Goal: Obtain resource: Download file/media

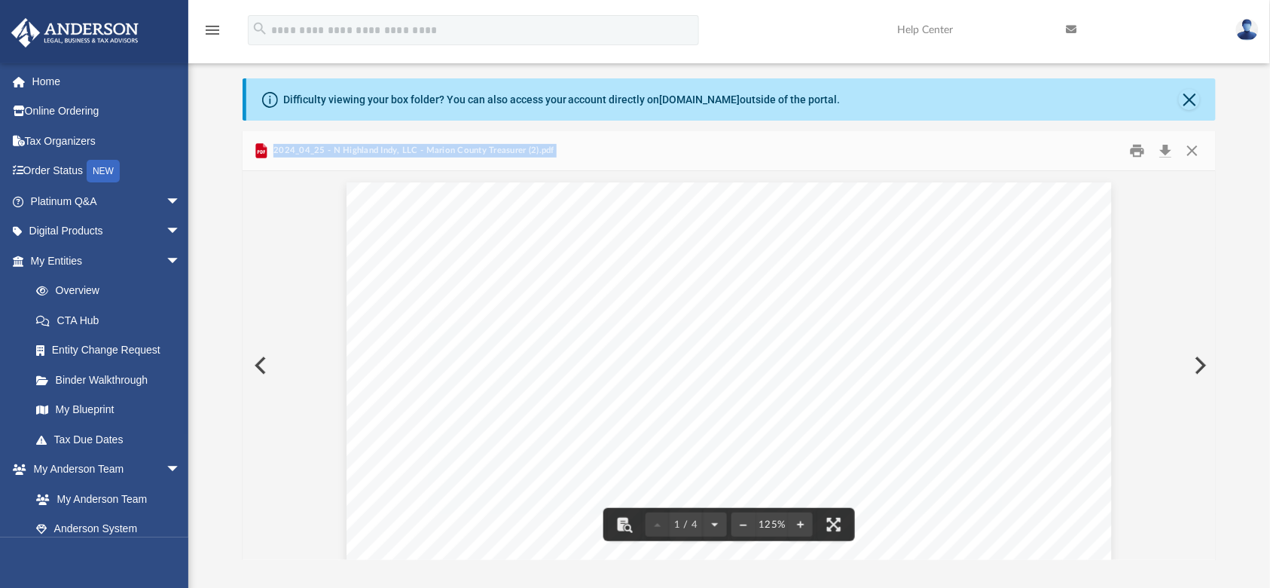
scroll to position [281, 959]
click at [1192, 154] on button "Close" at bounding box center [1192, 150] width 27 height 23
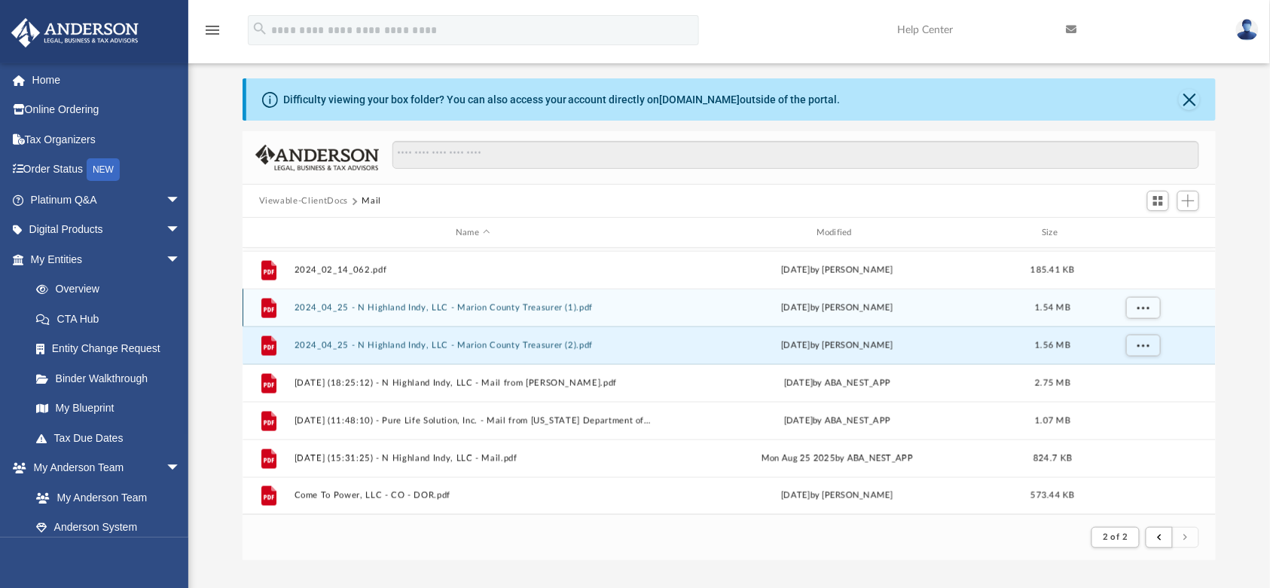
click at [431, 312] on div "File 2024_04_25 - N Highland Indy, LLC - Marion County Treasurer (1).pdf [DATE]…" at bounding box center [730, 308] width 974 height 38
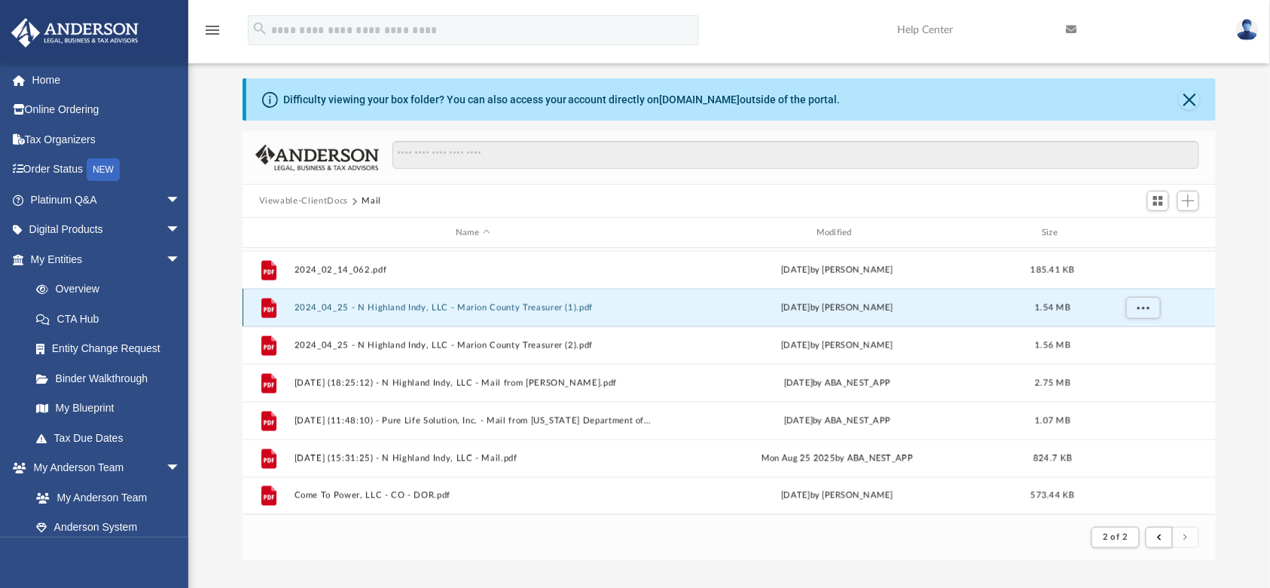
click at [410, 309] on button "2024_04_25 - N Highland Indy, LLC - Marion County Treasurer (1).pdf" at bounding box center [473, 308] width 358 height 10
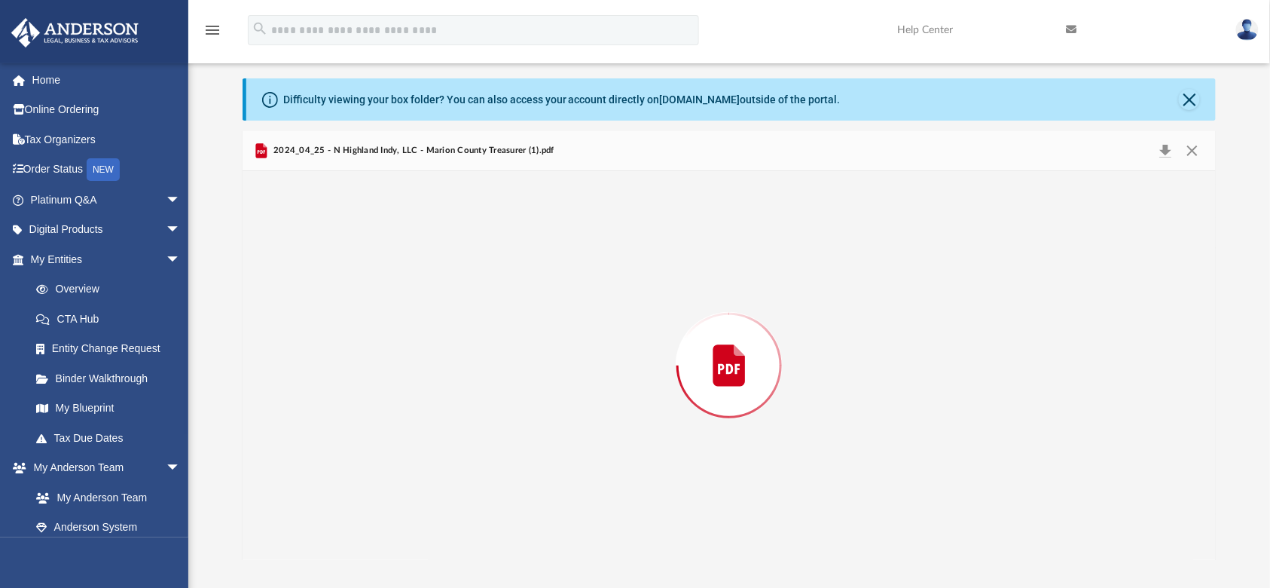
click at [410, 309] on div "Preview" at bounding box center [730, 365] width 974 height 389
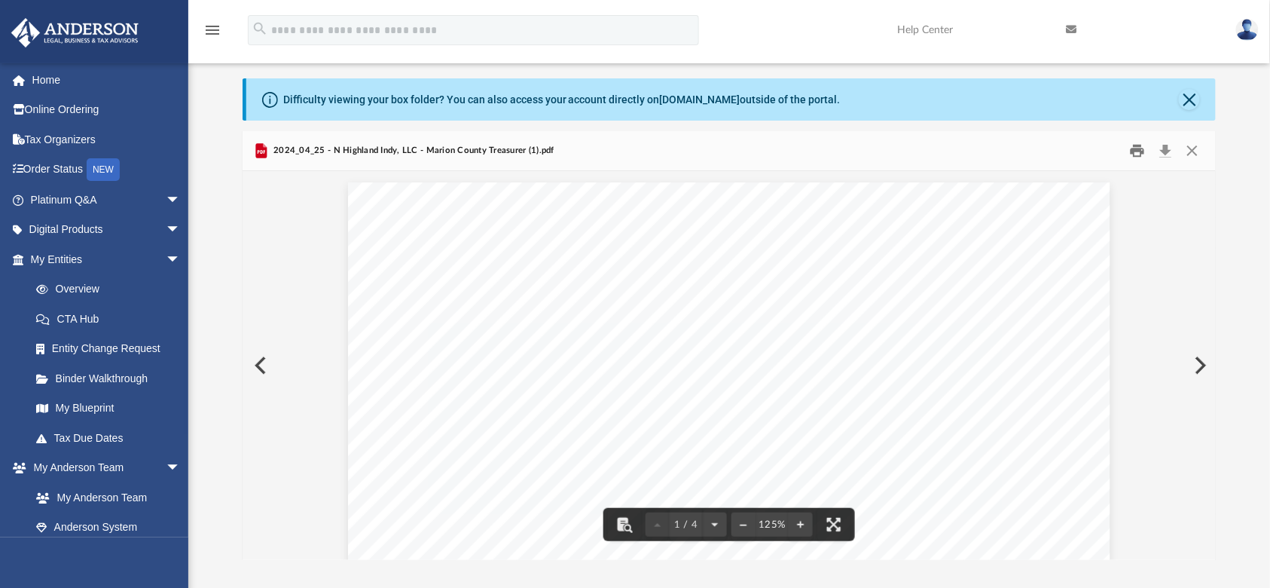
drag, startPoint x: 1148, startPoint y: 232, endPoint x: 1139, endPoint y: 158, distance: 74.5
click at [1139, 158] on div "2024_04_25 - N Highland Indy, LLC - Marion County Treasurer (1).pdf 1 / 4 125%" at bounding box center [730, 345] width 974 height 429
click at [1139, 158] on button "Print" at bounding box center [1138, 150] width 30 height 23
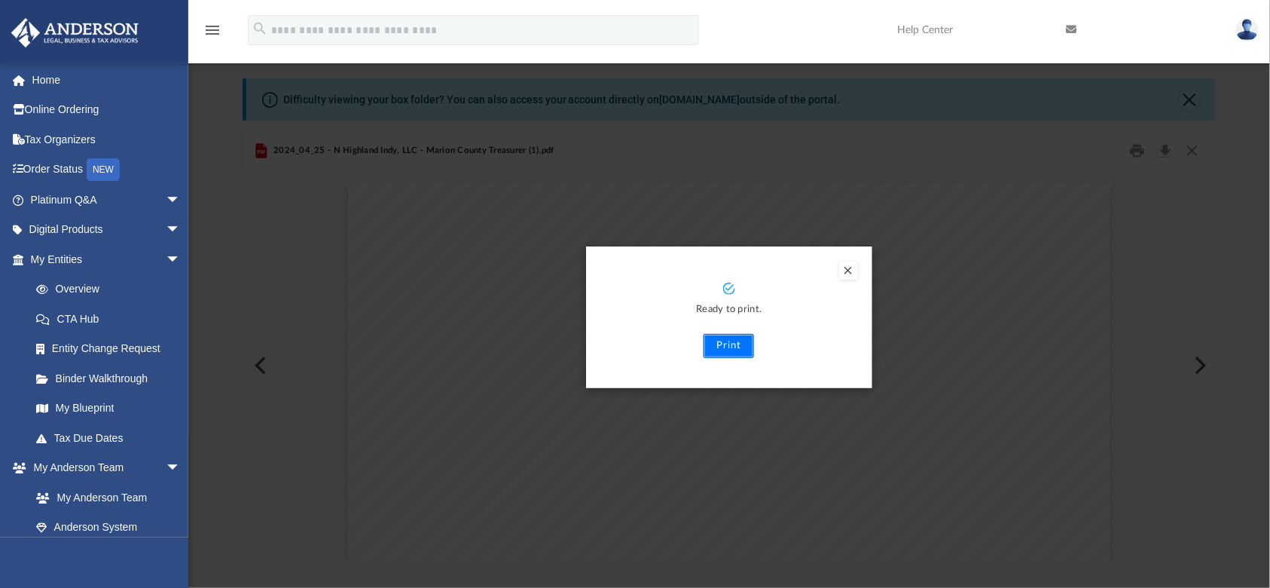
click at [725, 341] on button "Print" at bounding box center [729, 346] width 50 height 24
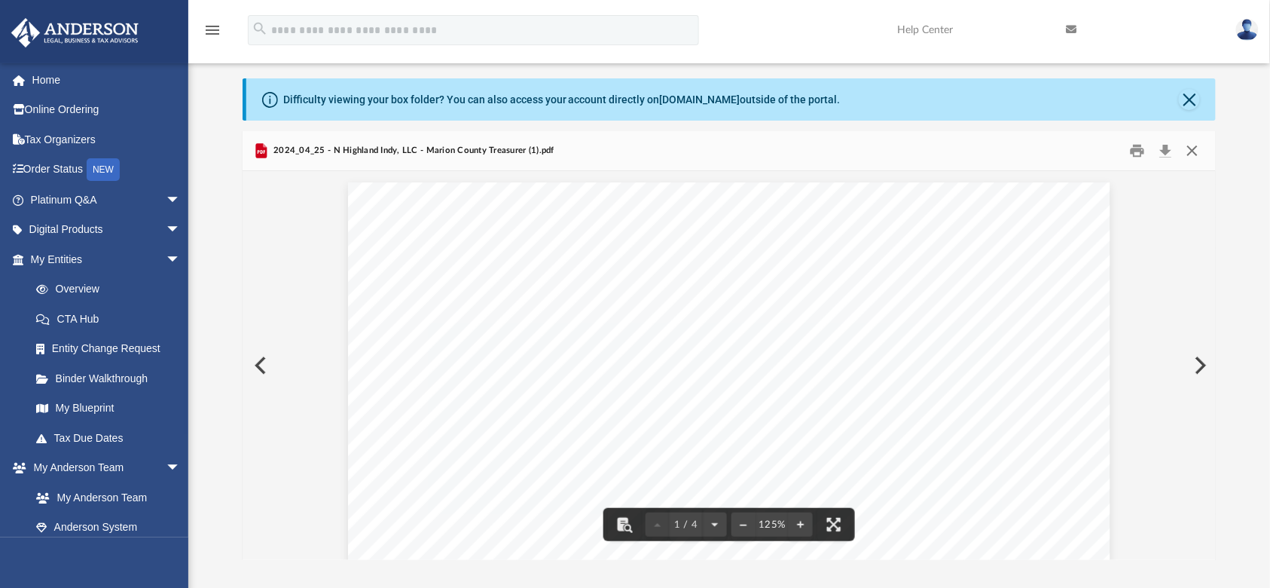
click at [1191, 152] on button "Close" at bounding box center [1192, 150] width 27 height 23
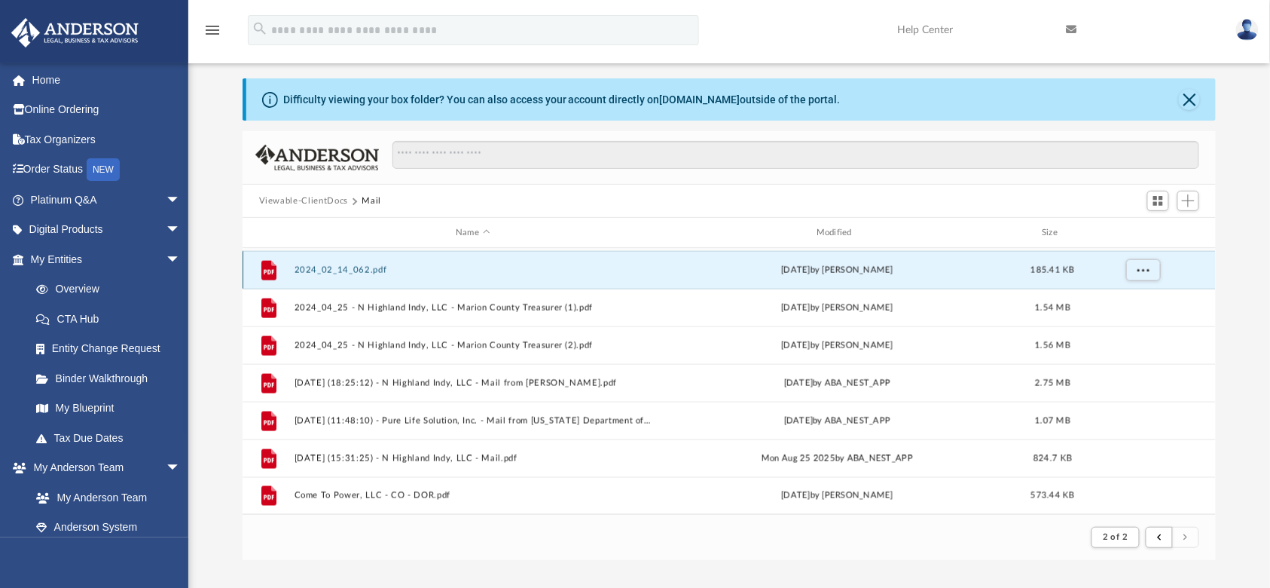
click at [364, 271] on button "2024_02_14_062.pdf" at bounding box center [473, 270] width 358 height 10
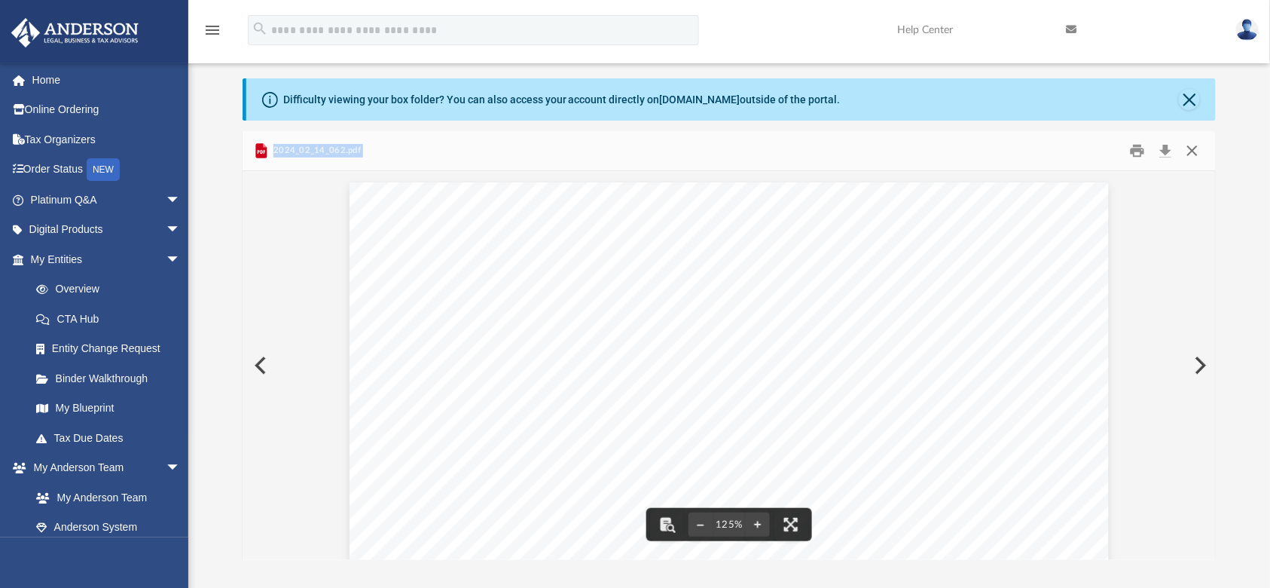
click at [1201, 145] on button "Close" at bounding box center [1192, 150] width 27 height 23
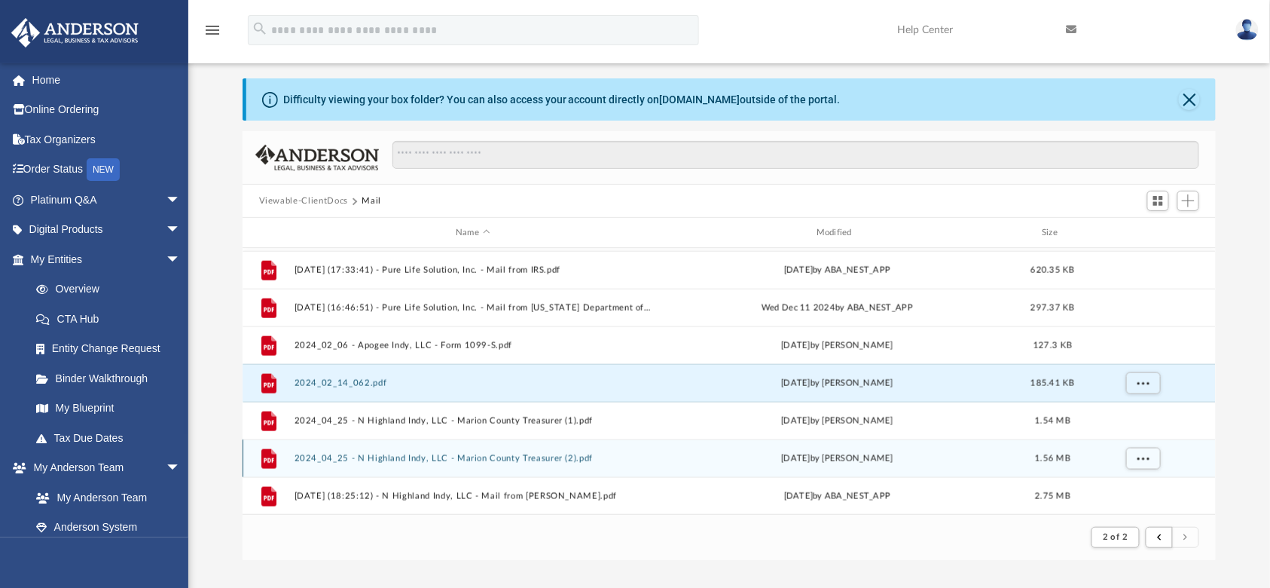
scroll to position [634, 0]
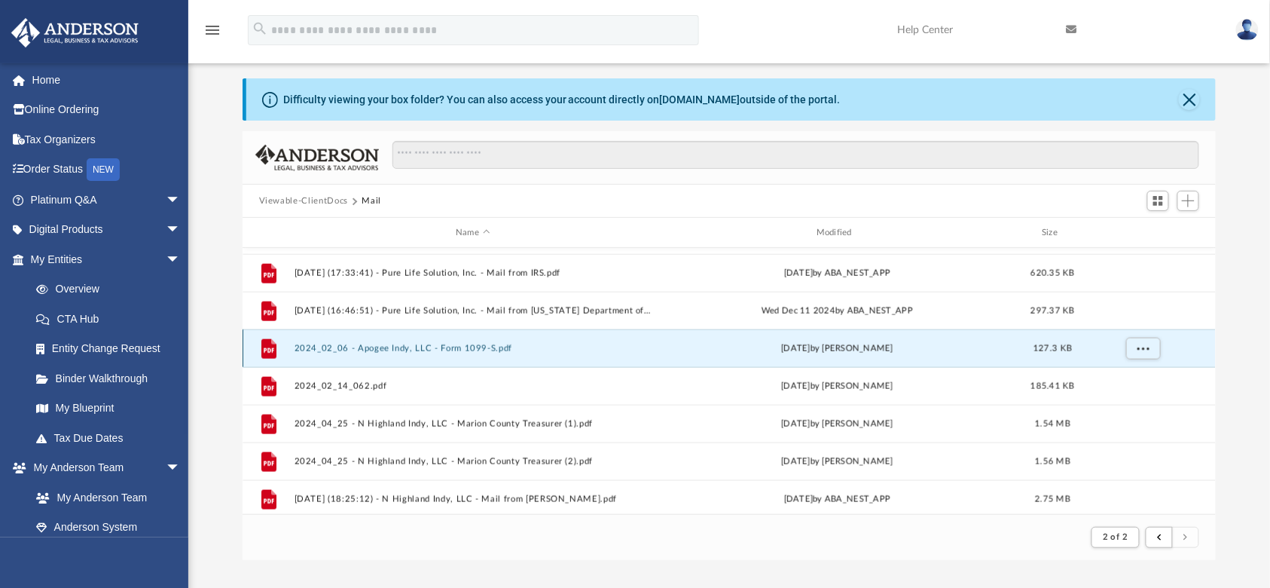
click at [411, 347] on button "2024_02_06 - Apogee Indy, LLC - Form 1099-S.pdf" at bounding box center [473, 349] width 358 height 10
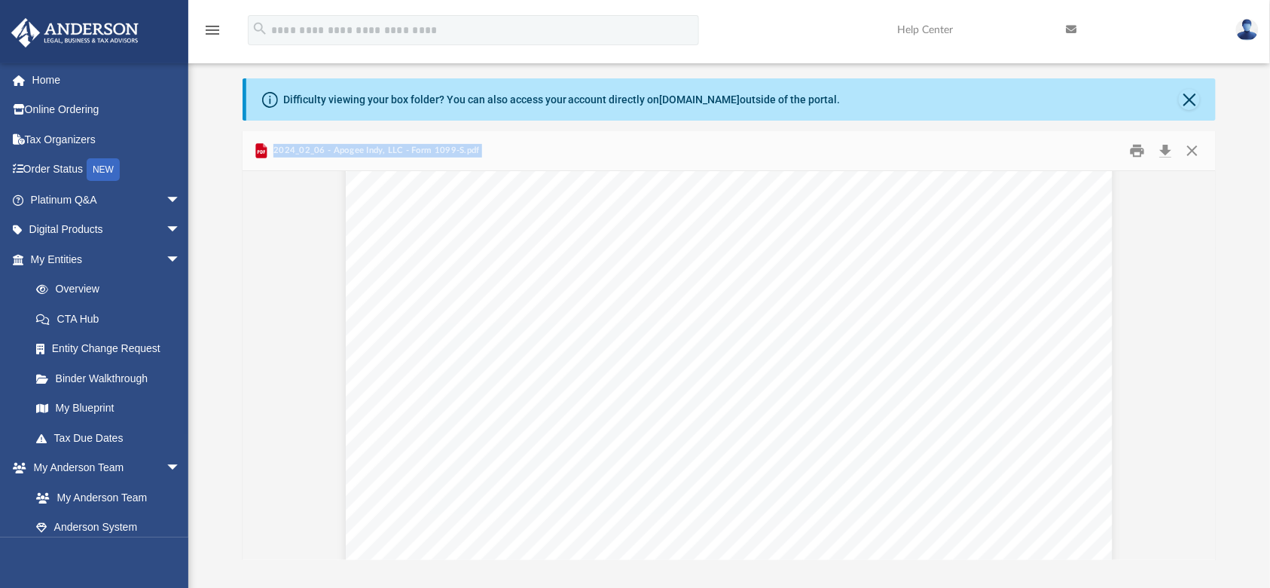
scroll to position [83, 0]
click at [1193, 146] on button "Close" at bounding box center [1192, 150] width 27 height 23
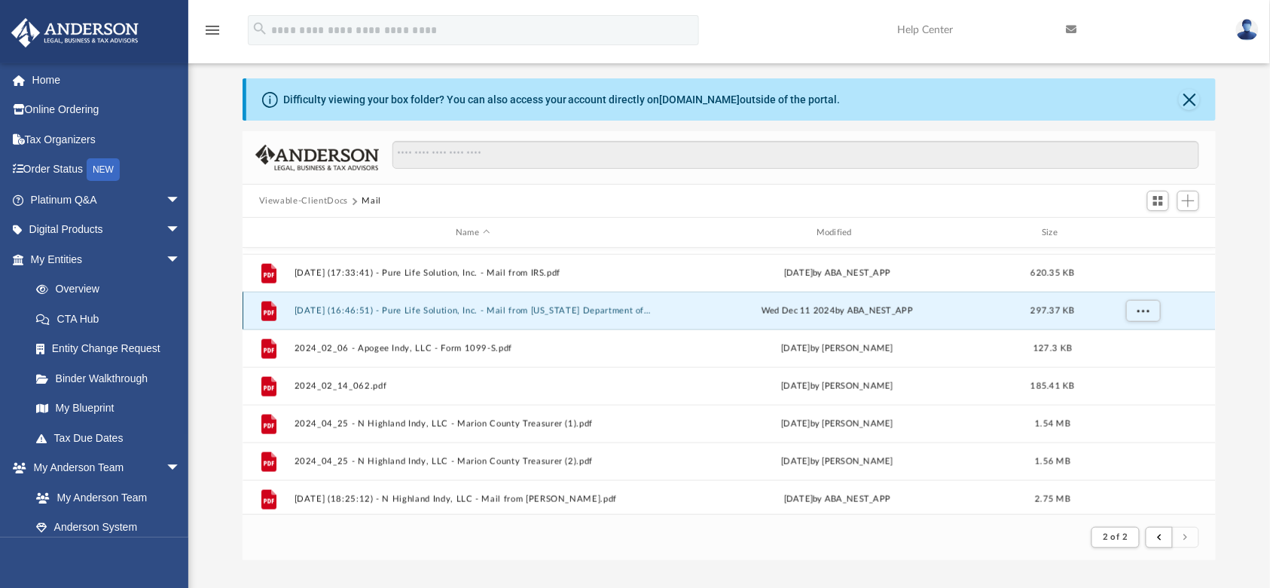
click at [430, 313] on button "[DATE] (16:46:51) - Pure Life Solution, Inc. - Mail from [US_STATE] Department …" at bounding box center [473, 311] width 358 height 10
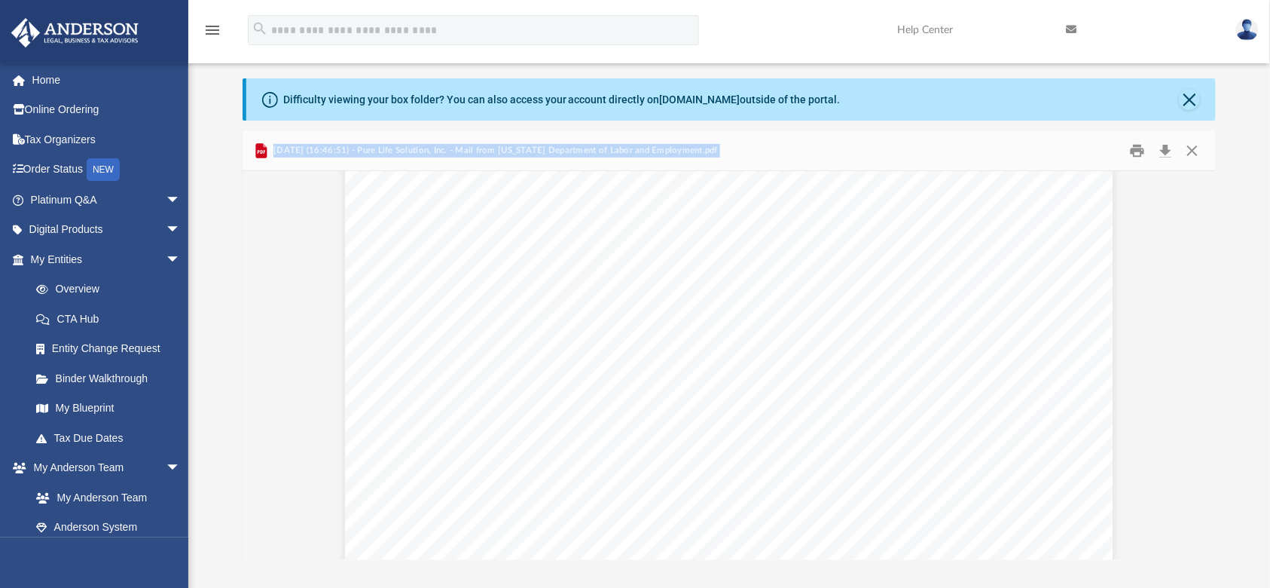
scroll to position [0, 0]
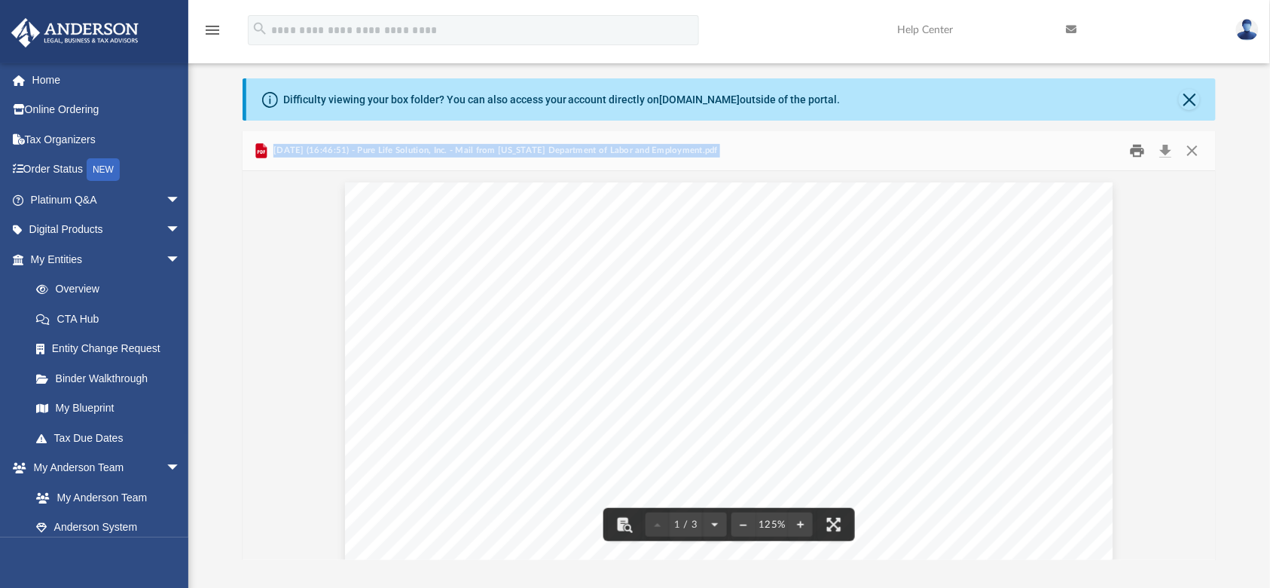
click at [1139, 154] on button "Print" at bounding box center [1138, 150] width 30 height 23
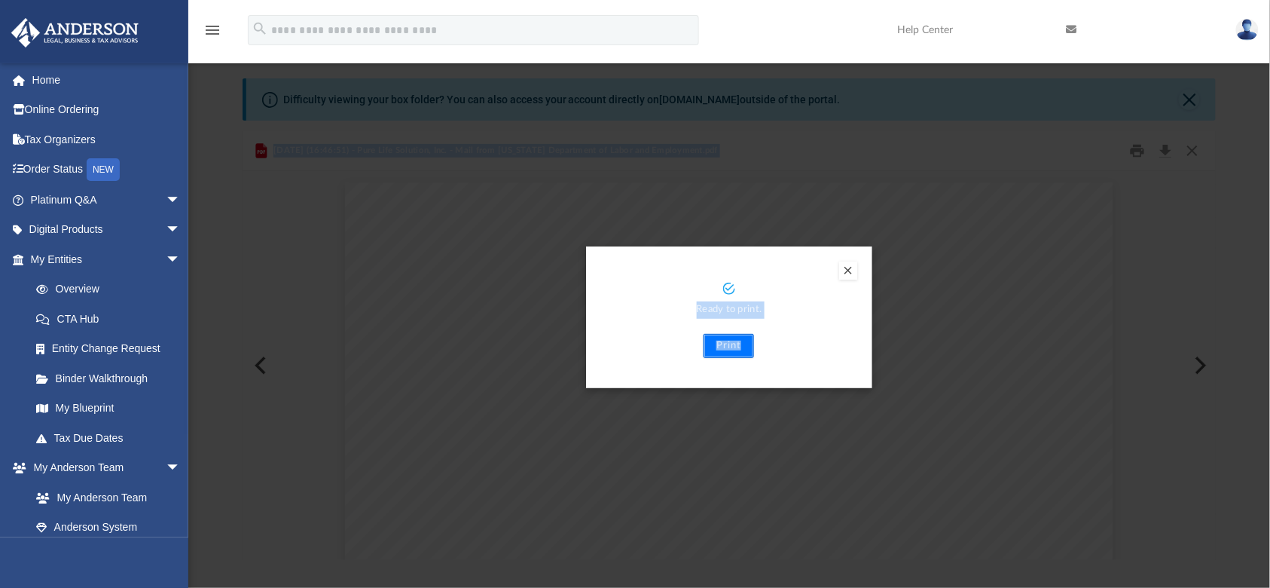
click at [733, 345] on button "Print" at bounding box center [729, 346] width 50 height 24
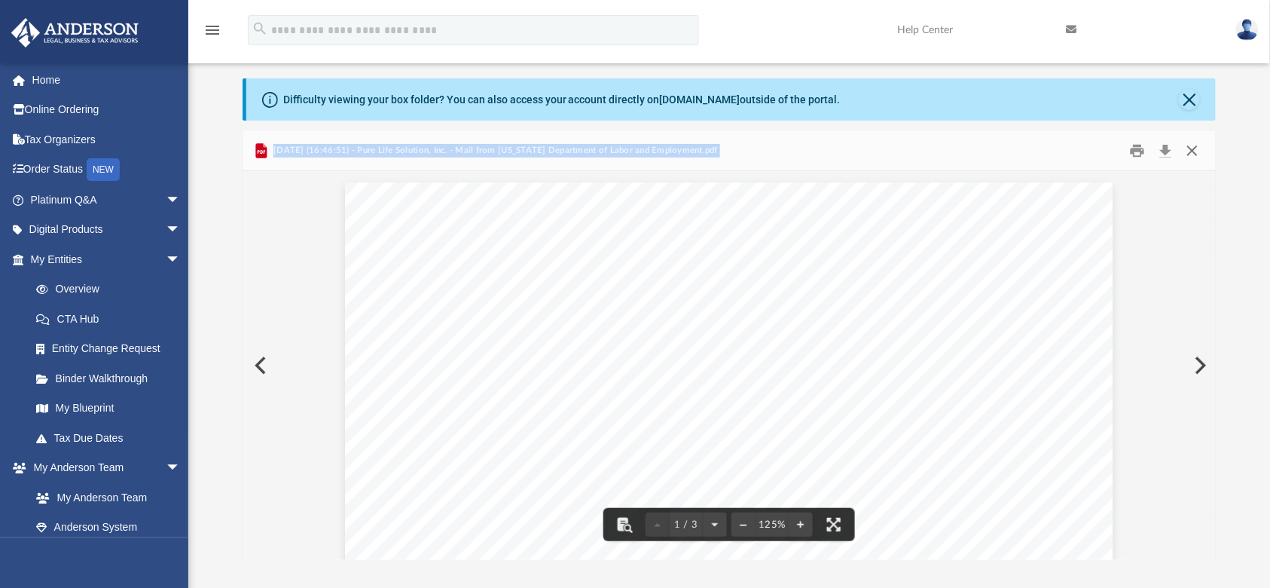
click at [1196, 157] on button "Close" at bounding box center [1192, 150] width 27 height 23
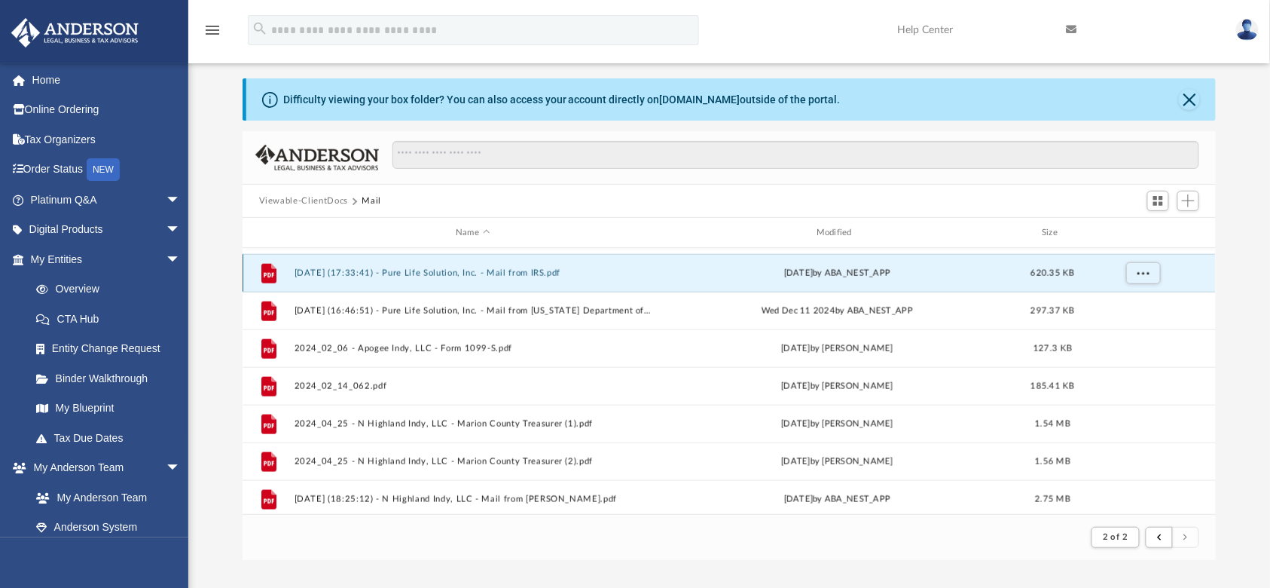
click at [341, 269] on button "[DATE] (17:33:41) - Pure Life Solution, Inc. - Mail from IRS.pdf" at bounding box center [473, 273] width 358 height 10
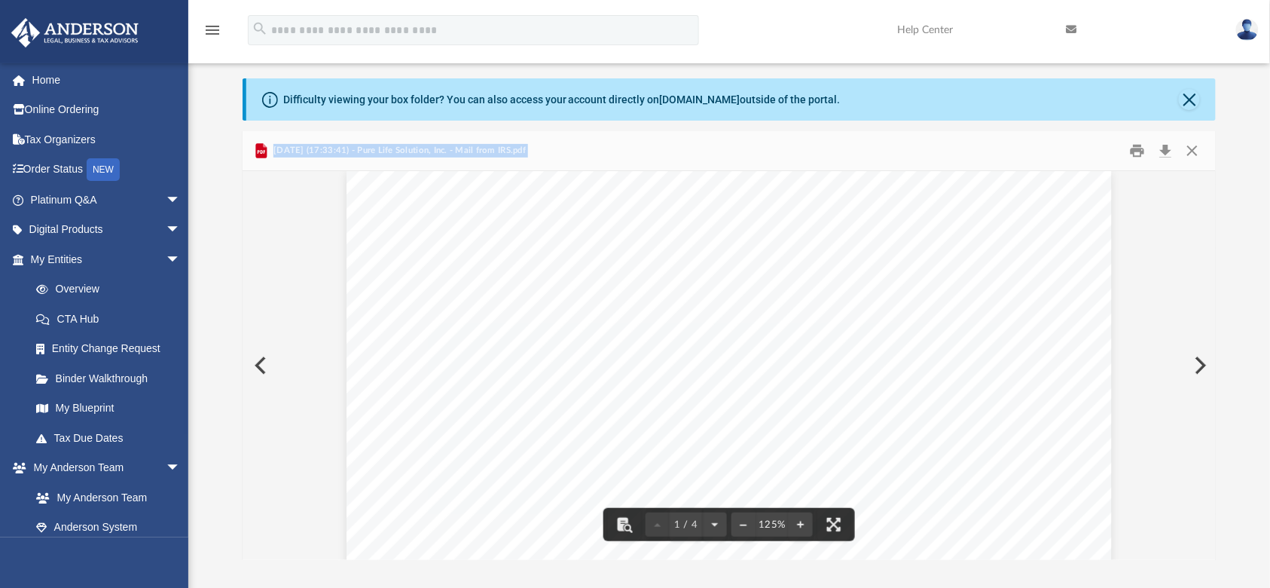
scroll to position [12, 0]
click at [1139, 148] on button "Print" at bounding box center [1138, 150] width 30 height 23
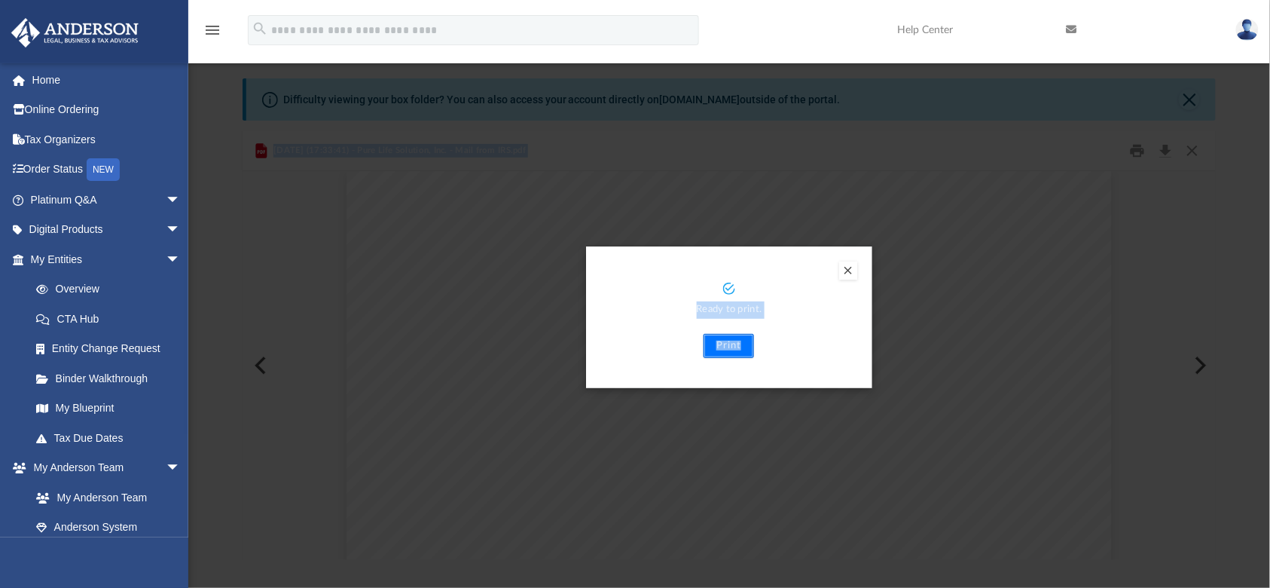
click at [735, 341] on button "Print" at bounding box center [729, 346] width 50 height 24
